Goal: Information Seeking & Learning: Learn about a topic

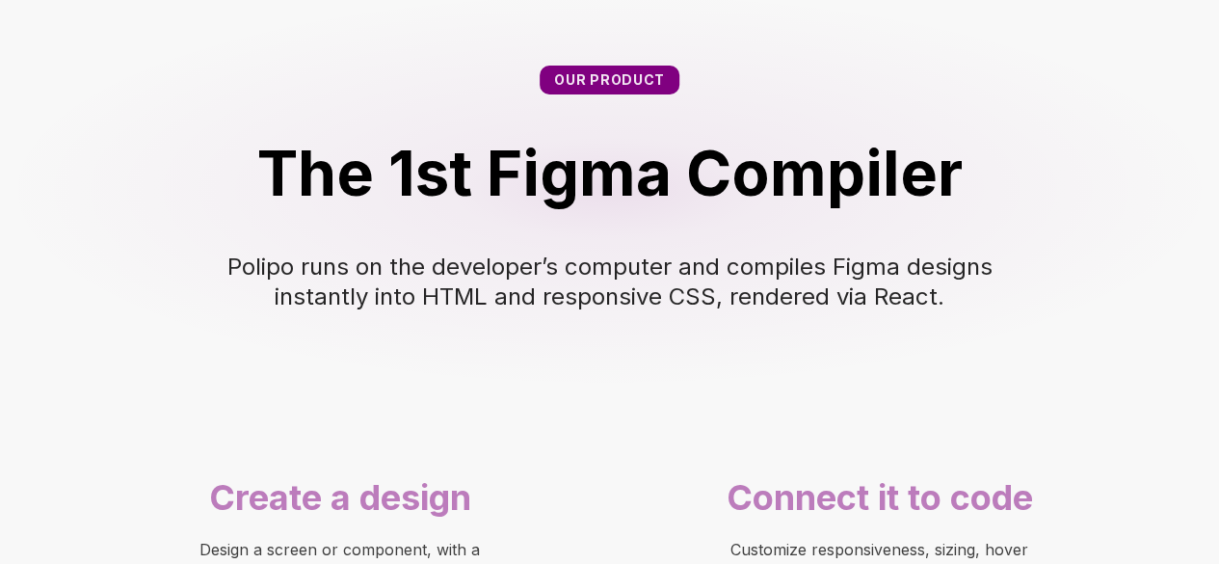
scroll to position [1092, 0]
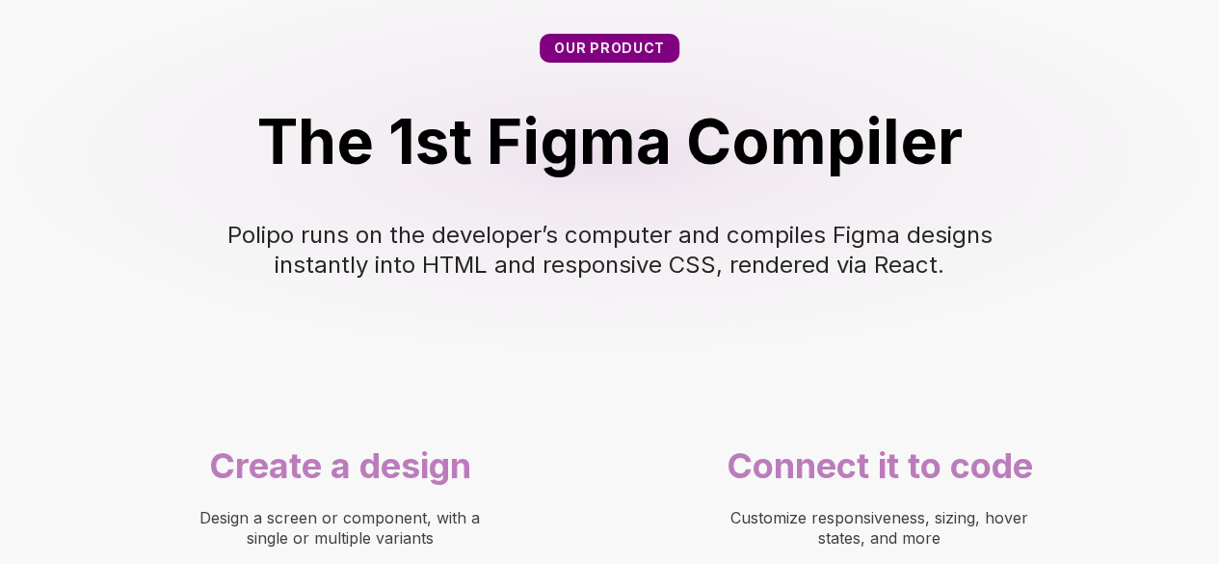
click at [487, 151] on span "The 1st Figma Compiler" at bounding box center [609, 141] width 705 height 74
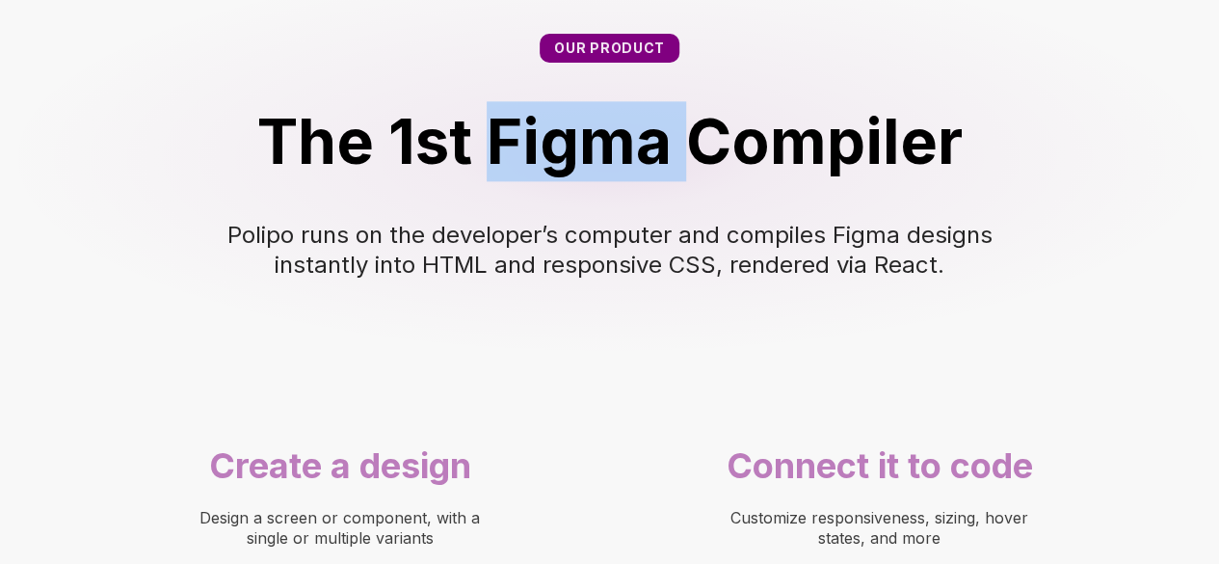
click at [487, 151] on span "The 1st Figma Compiler" at bounding box center [609, 141] width 705 height 74
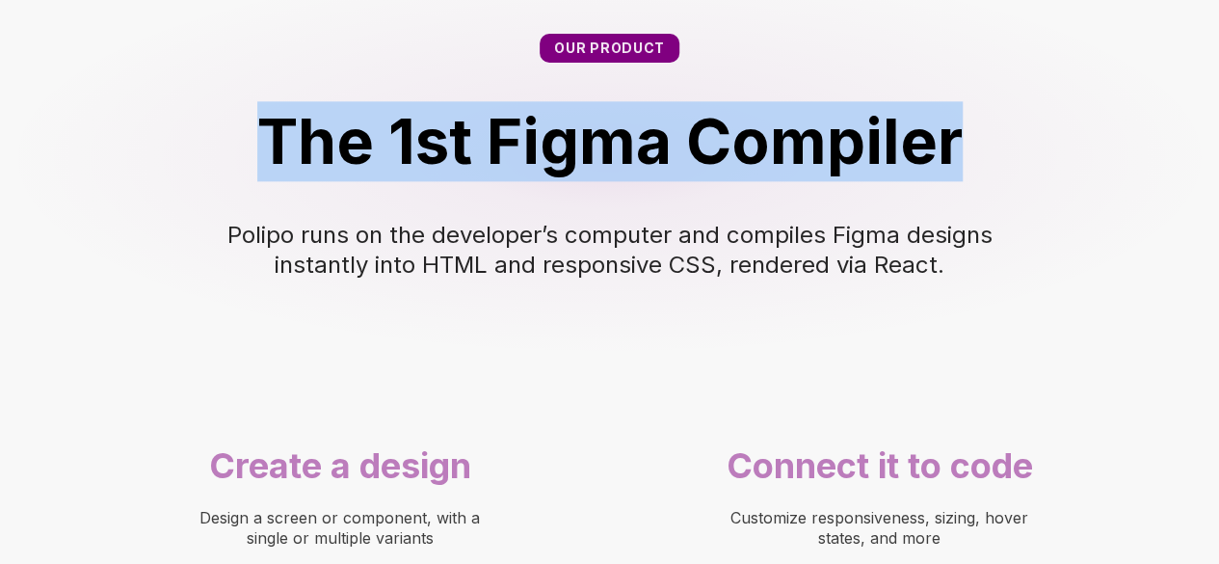
click at [487, 151] on span "The 1st Figma Compiler" at bounding box center [609, 141] width 705 height 74
click at [257, 176] on div at bounding box center [257, 176] width 0 height 0
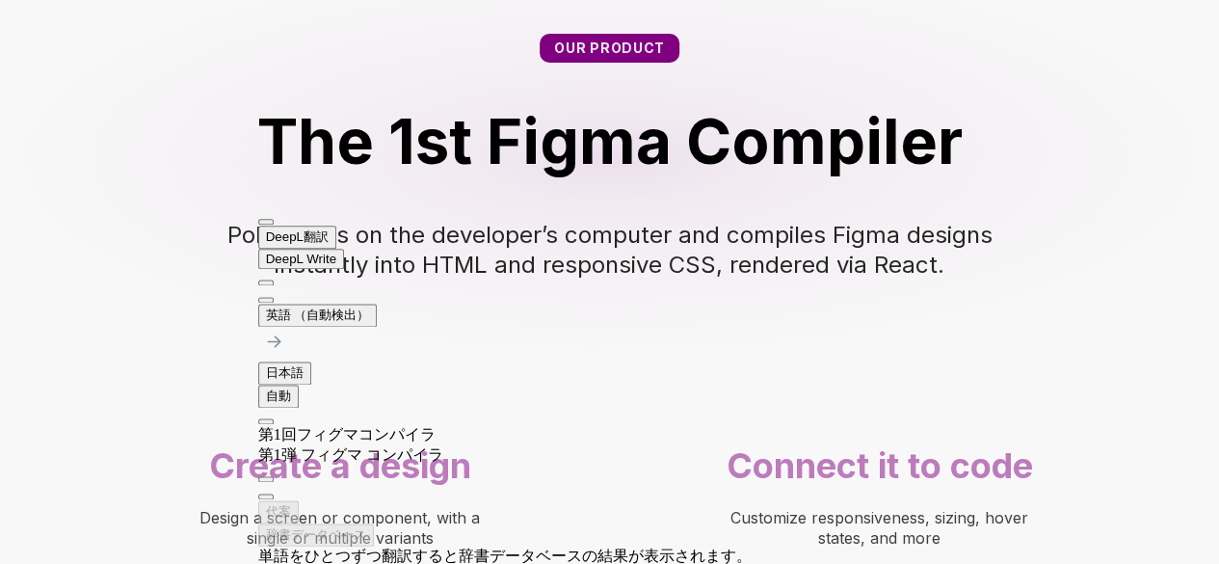
click at [909, 221] on span "Polipo runs on the developer’s computer and compiles Figma designs instantly in…" at bounding box center [613, 250] width 772 height 58
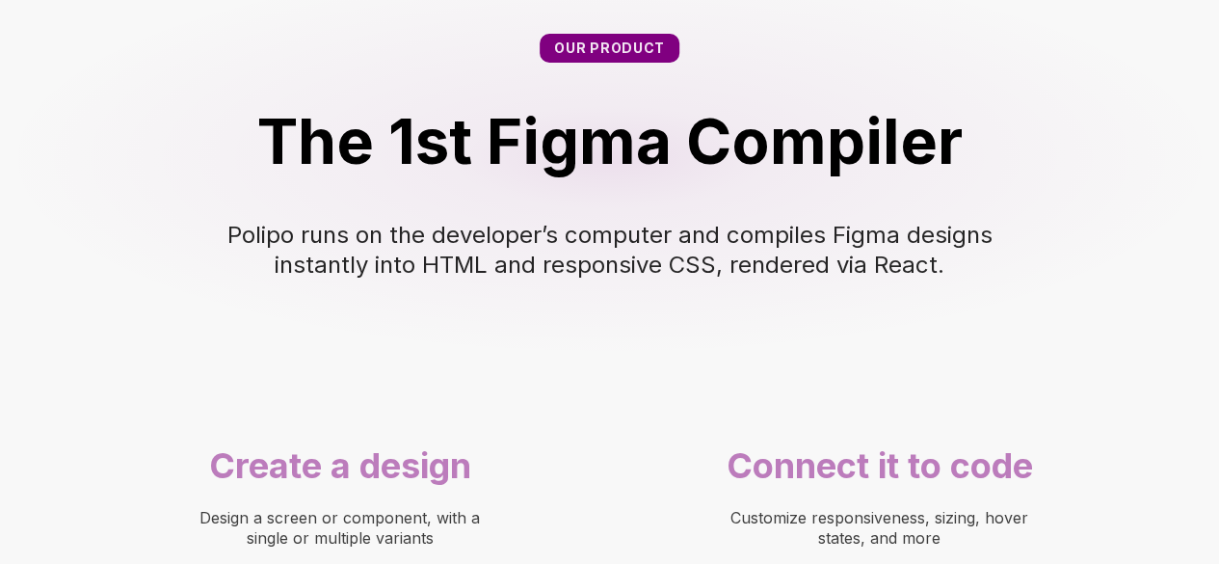
click at [884, 238] on span "Polipo runs on the developer’s computer and compiles Figma designs instantly in…" at bounding box center [613, 250] width 772 height 58
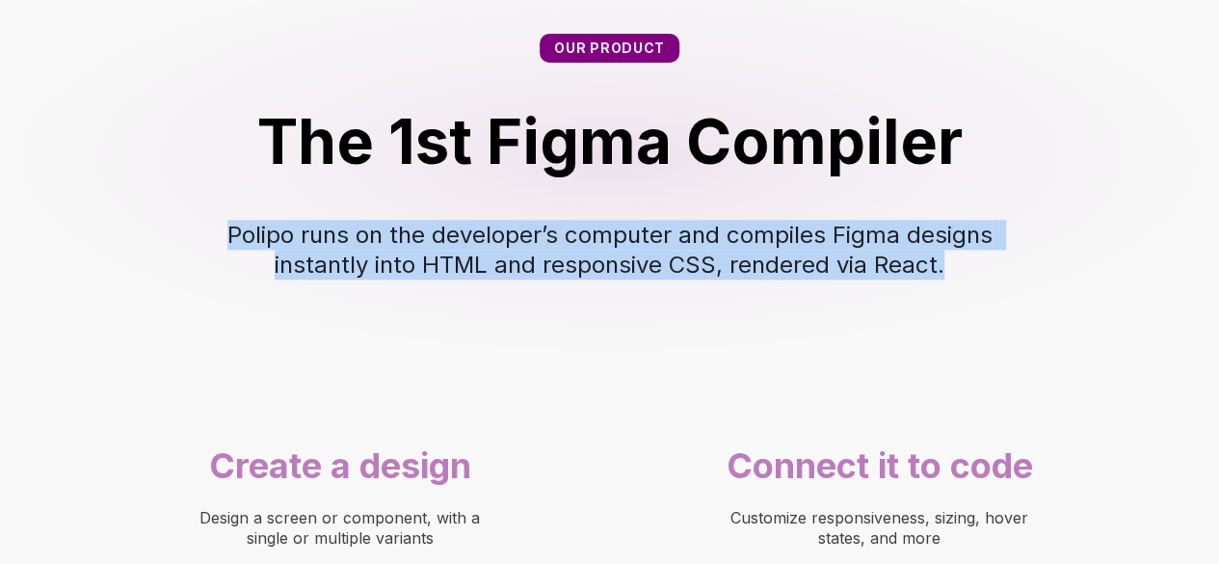
click at [884, 238] on span "Polipo runs on the developer’s computer and compiles Figma designs instantly in…" at bounding box center [613, 250] width 772 height 58
click at [228, 277] on div at bounding box center [228, 277] width 0 height 0
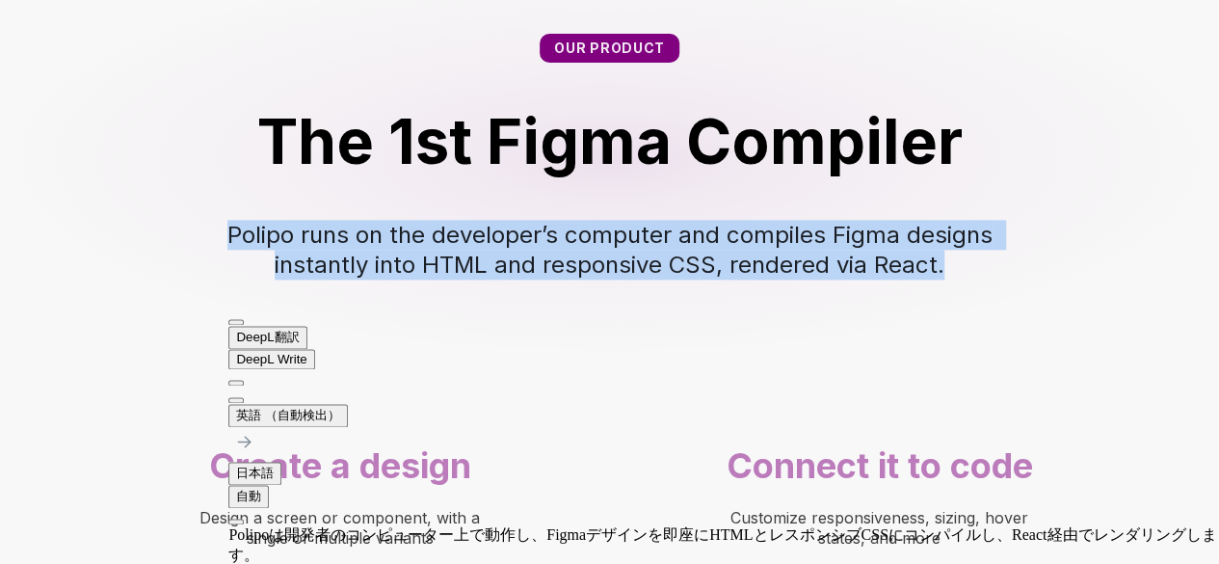
click at [642, 226] on span "Polipo runs on the developer’s computer and compiles Figma designs instantly in…" at bounding box center [613, 250] width 772 height 58
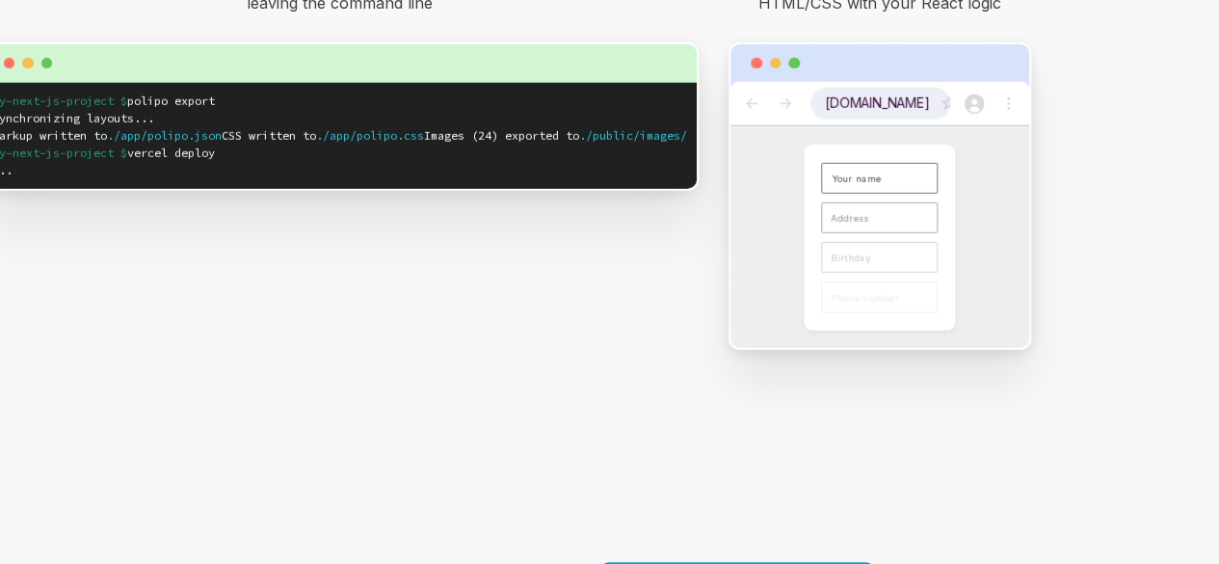
scroll to position [3050, 0]
